Goal: Navigation & Orientation: Find specific page/section

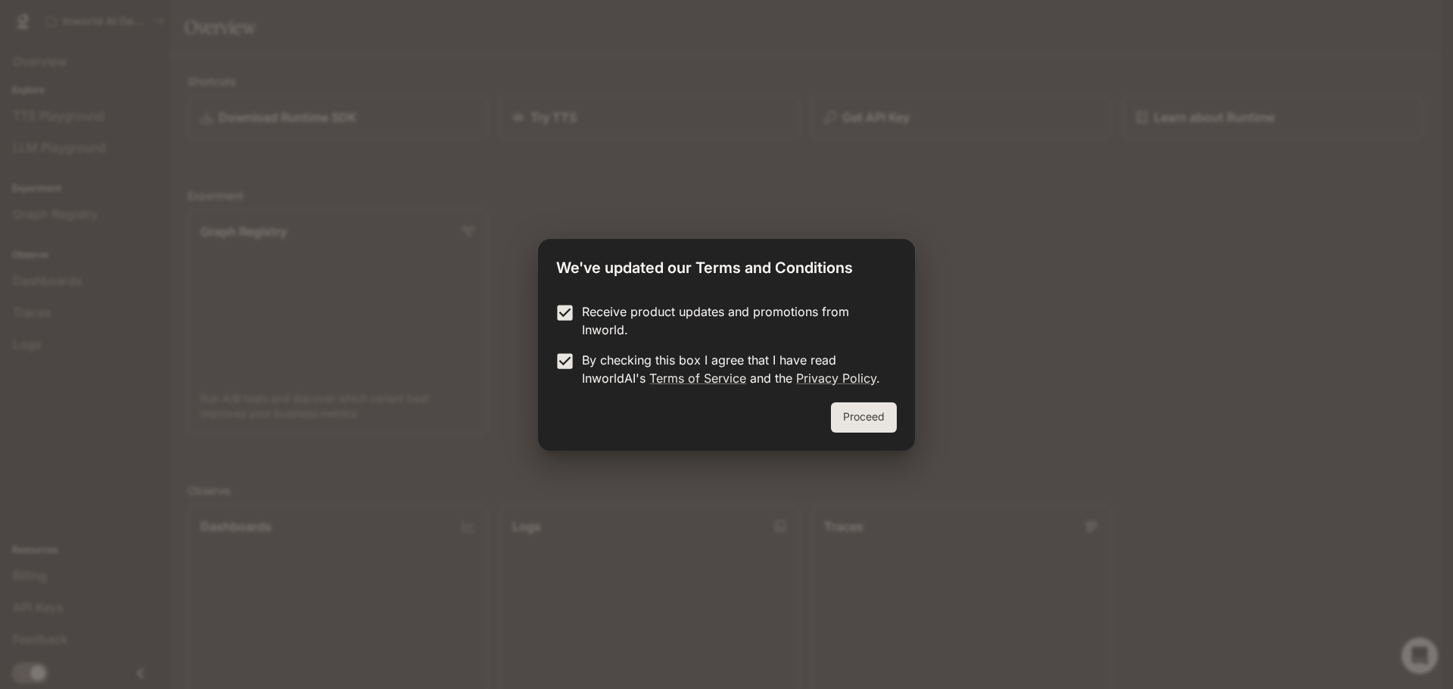
click at [894, 423] on button "Proceed" at bounding box center [864, 417] width 66 height 30
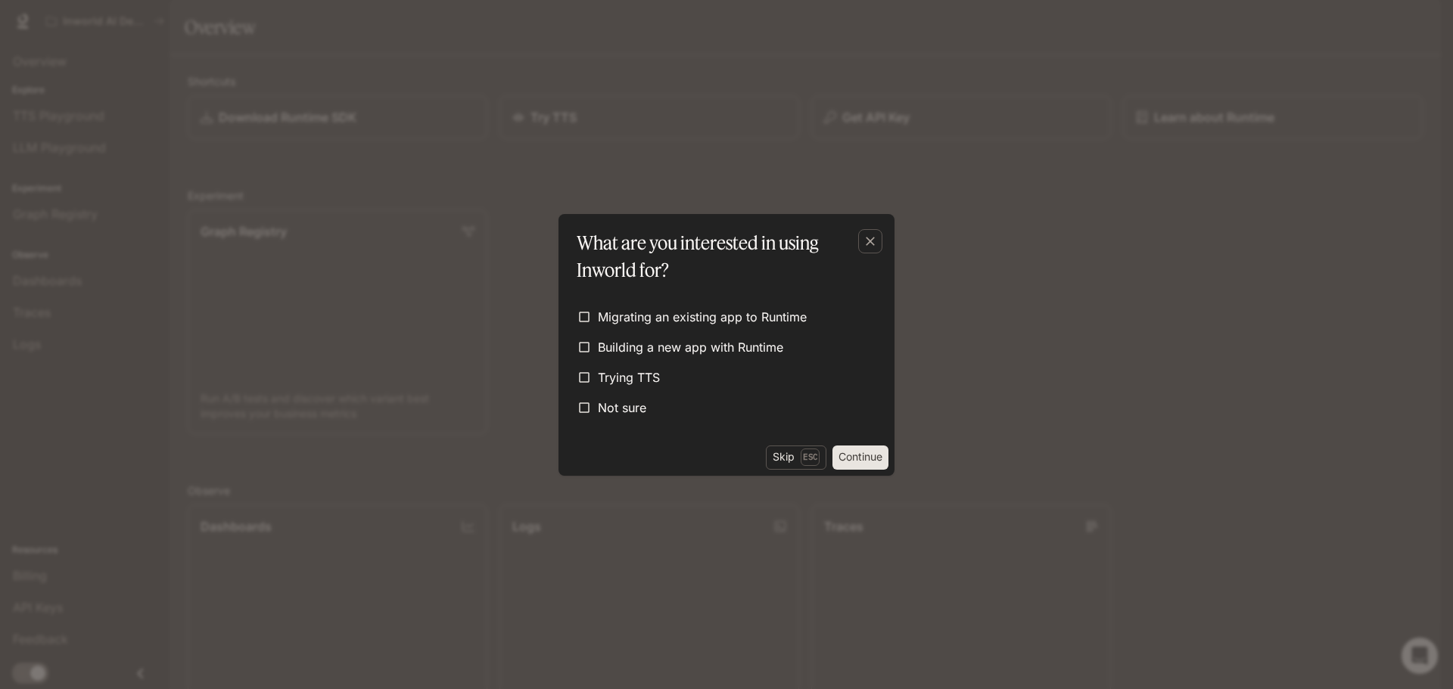
click at [881, 461] on button "Continue" at bounding box center [860, 458] width 56 height 24
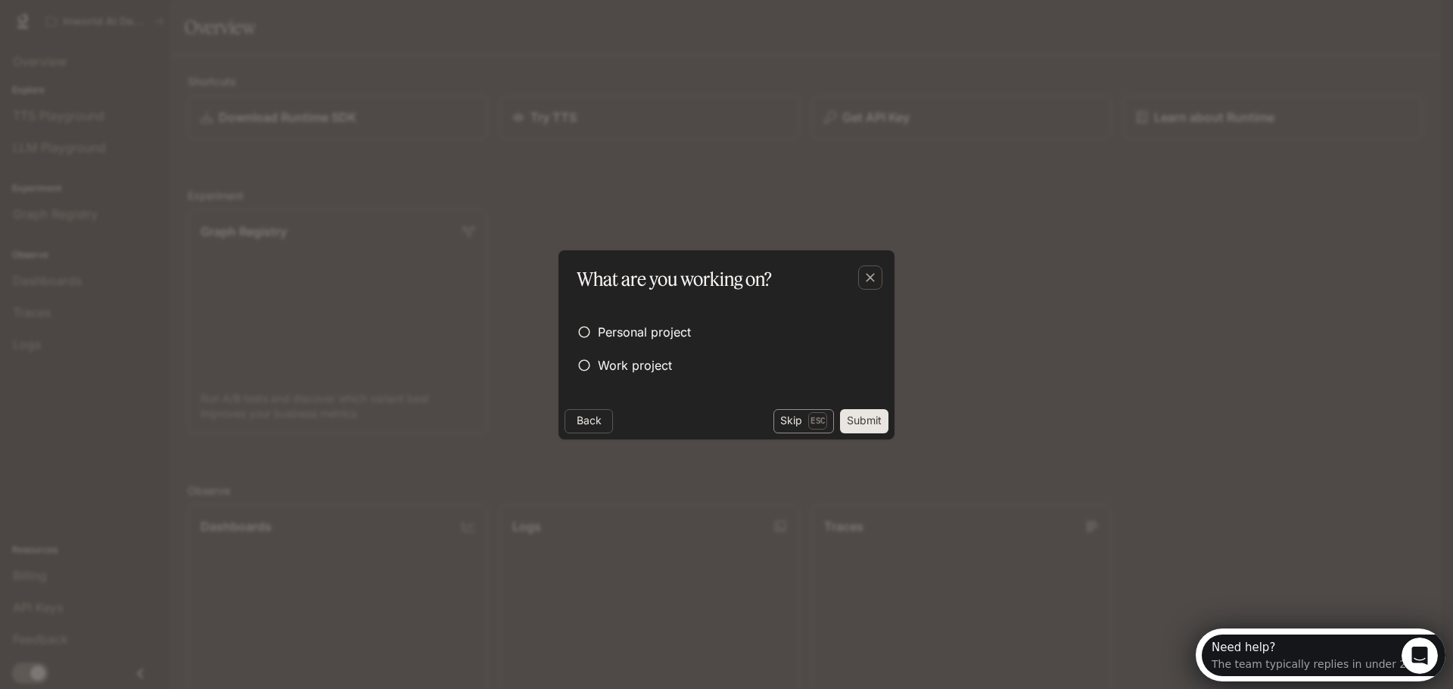
click at [784, 418] on button "Skip Esc" at bounding box center [803, 421] width 61 height 24
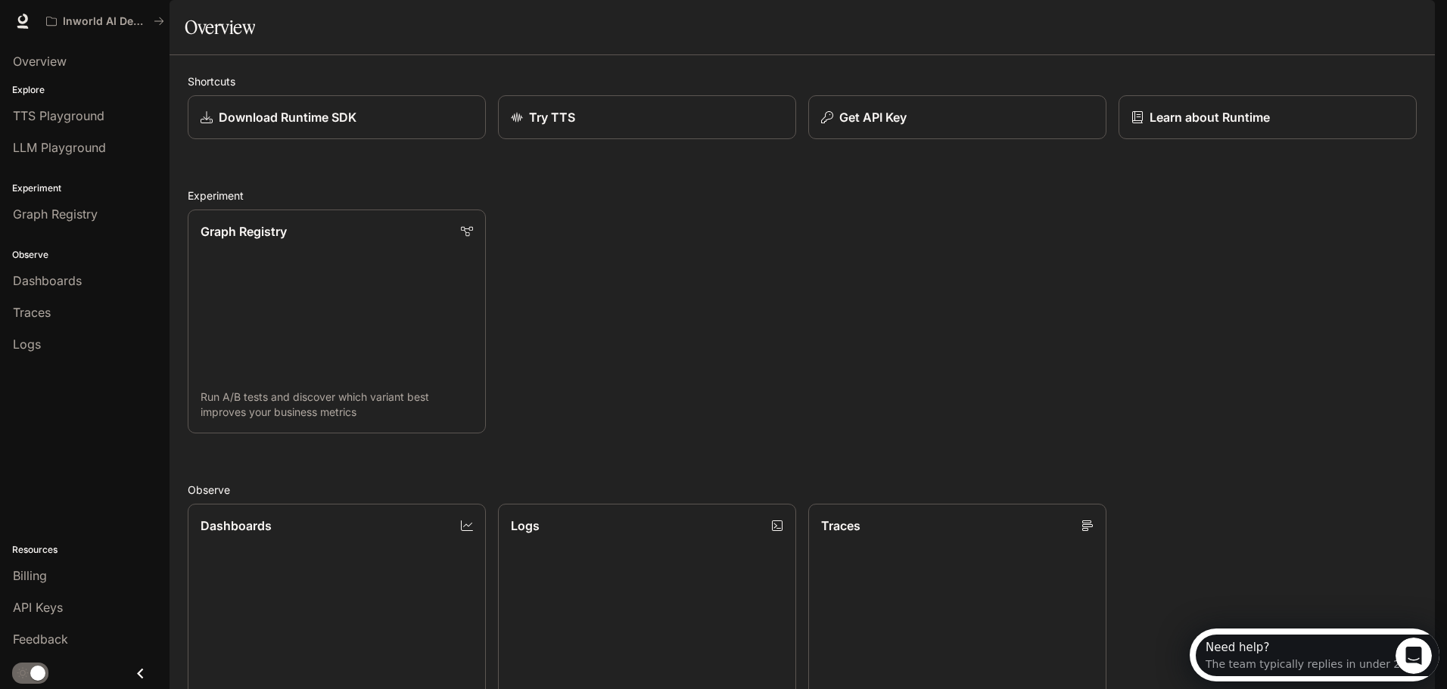
click at [631, 338] on div "Graph Registry Run A/B tests and discover which variant best improves your busi…" at bounding box center [796, 315] width 1241 height 236
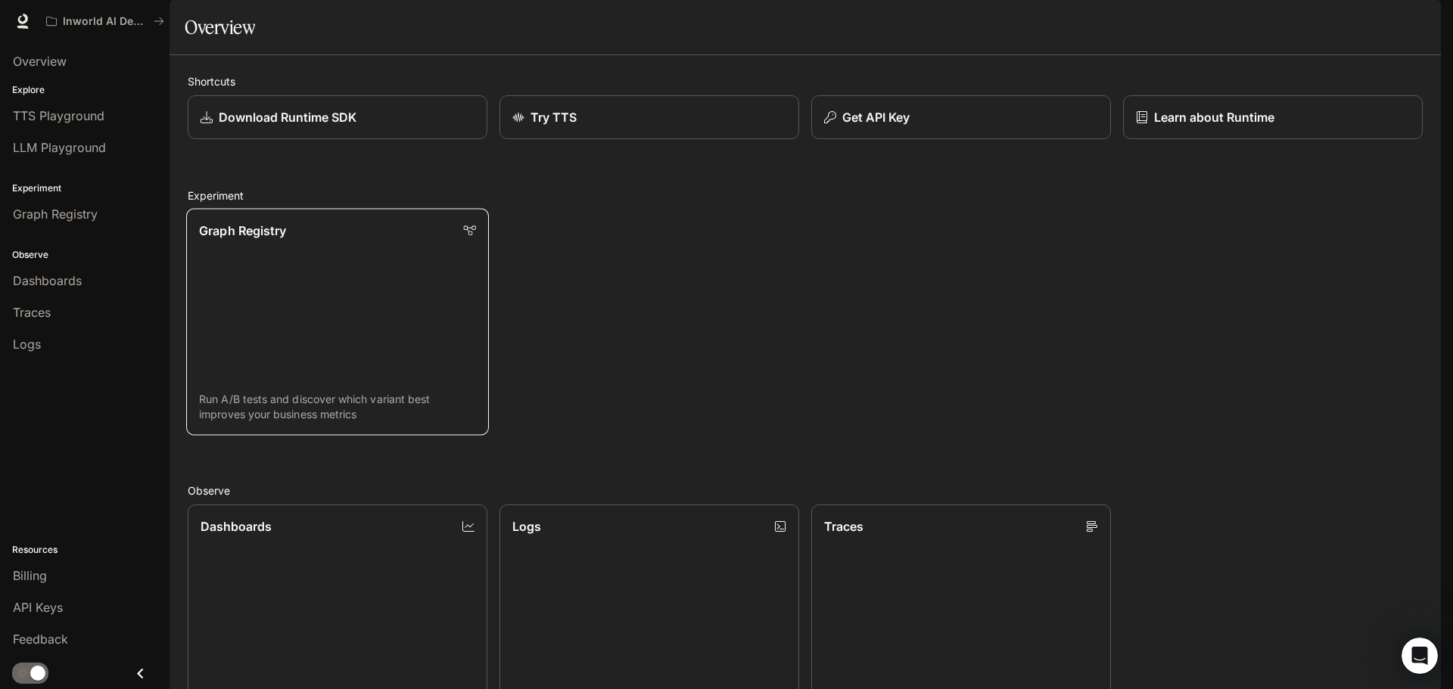
click at [353, 306] on link "Graph Registry Run A/B tests and discover which variant best improves your busi…" at bounding box center [337, 322] width 303 height 227
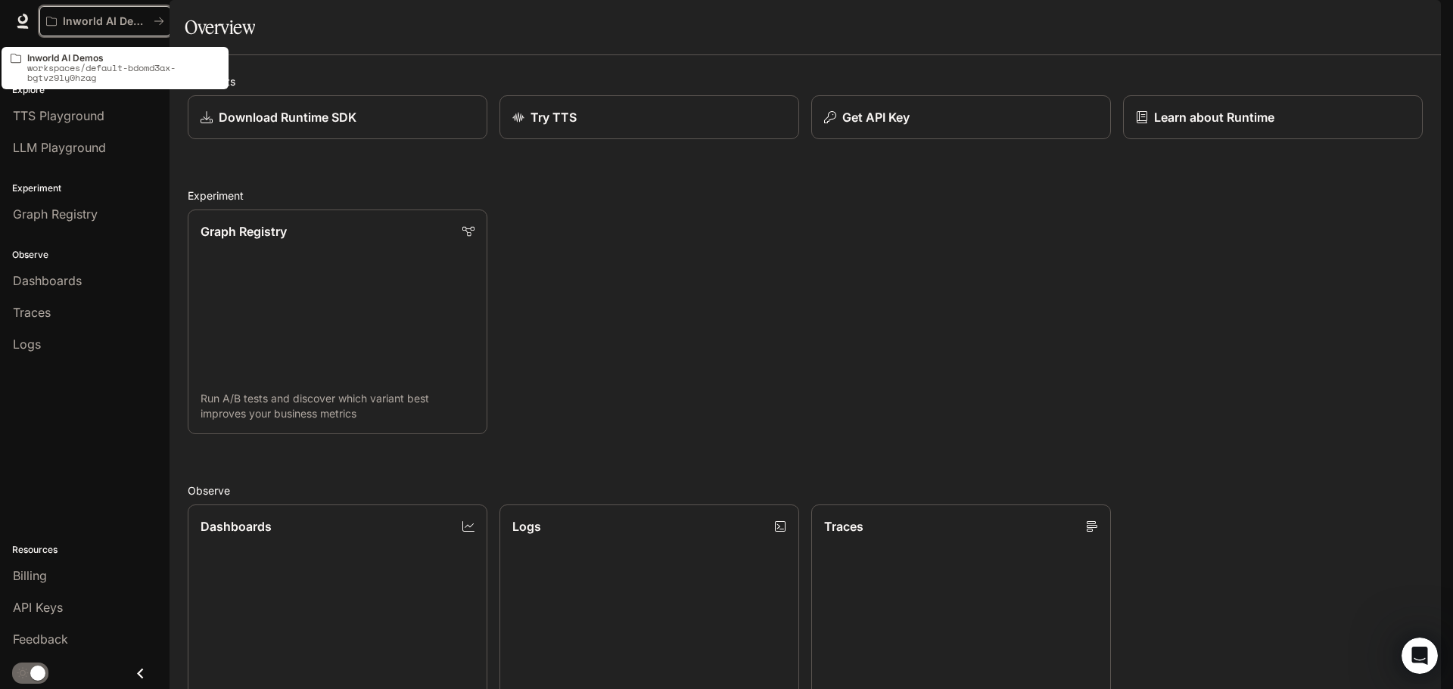
click at [160, 16] on icon "All workspaces" at bounding box center [159, 21] width 11 height 11
